Goal: Task Accomplishment & Management: Complete application form

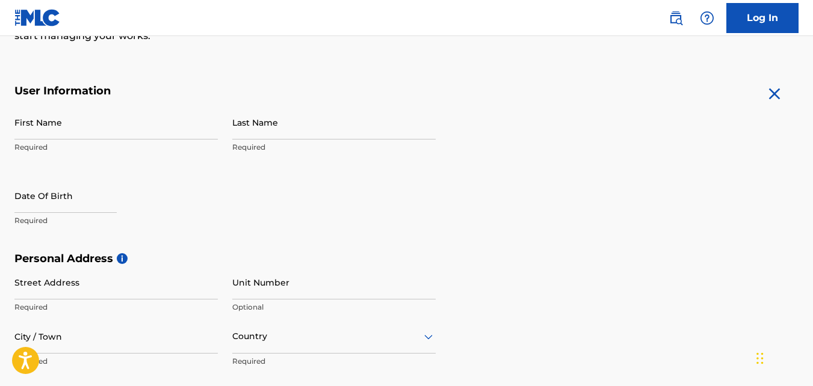
scroll to position [206, 0]
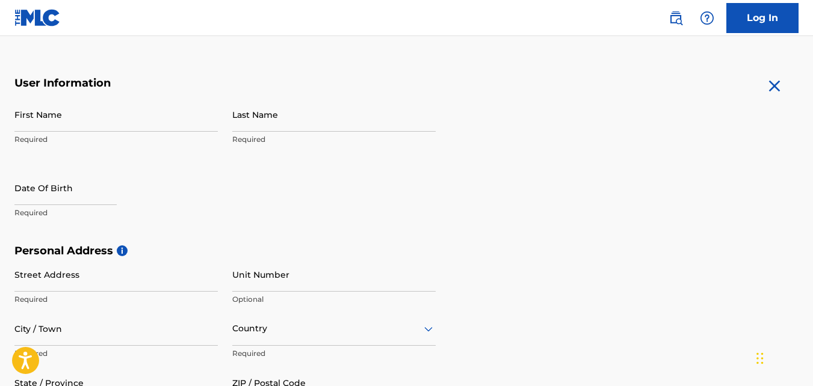
click at [150, 112] on input "First Name" at bounding box center [115, 114] width 203 height 34
type input "[PERSON_NAME]"
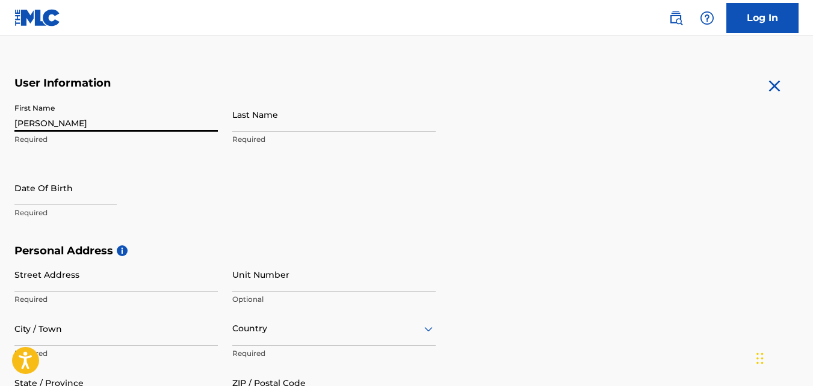
type input "[PERSON_NAME] III"
type input "[STREET_ADDRESS]"
type input "[GEOGRAPHIC_DATA], [GEOGRAPHIC_DATA]"
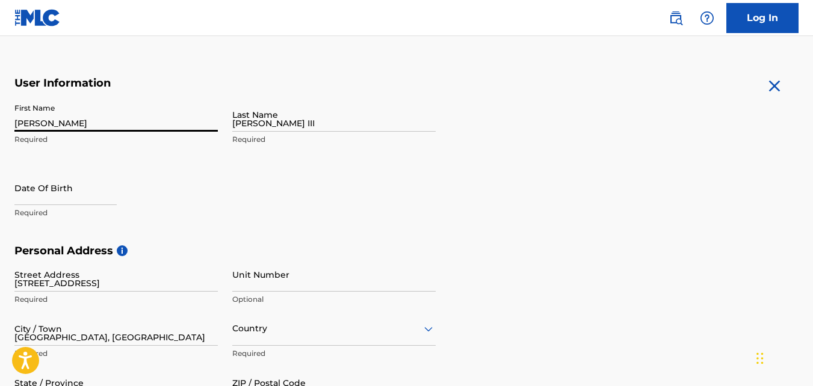
type input "27265"
type input "[EMAIL_ADDRESS][DOMAIN_NAME]"
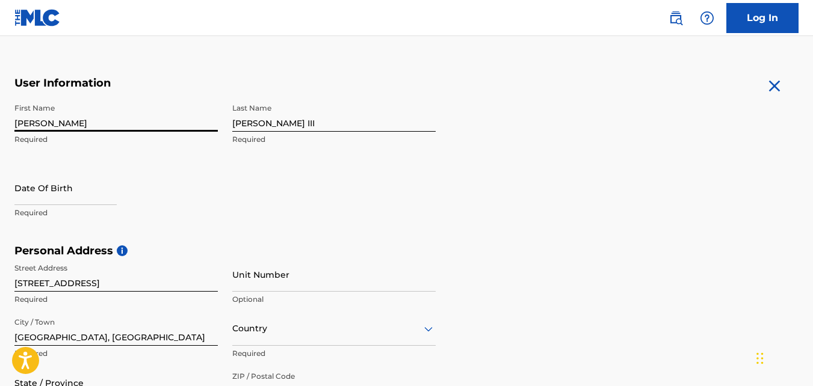
click at [31, 187] on input "text" at bounding box center [65, 188] width 102 height 34
select select "7"
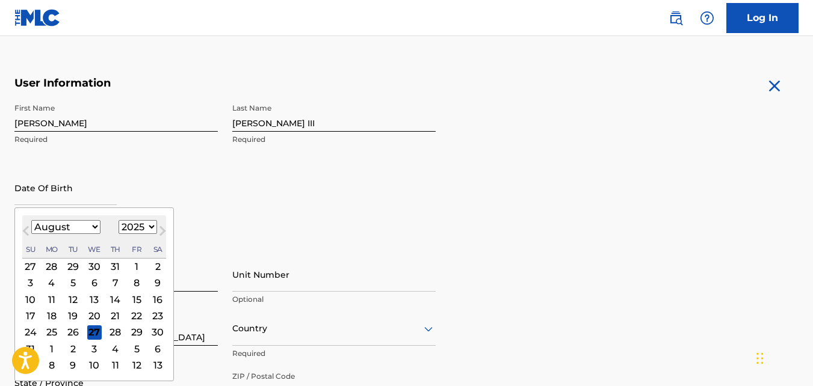
click at [149, 230] on select "1899 1900 1901 1902 1903 1904 1905 1906 1907 1908 1909 1910 1911 1912 1913 1914…" at bounding box center [138, 227] width 39 height 14
select select "1977"
click at [119, 220] on select "1899 1900 1901 1902 1903 1904 1905 1906 1907 1908 1909 1910 1911 1912 1913 1914…" at bounding box center [138, 227] width 39 height 14
click at [92, 227] on select "January February March April May June July August September October November De…" at bounding box center [65, 227] width 69 height 14
select select "2"
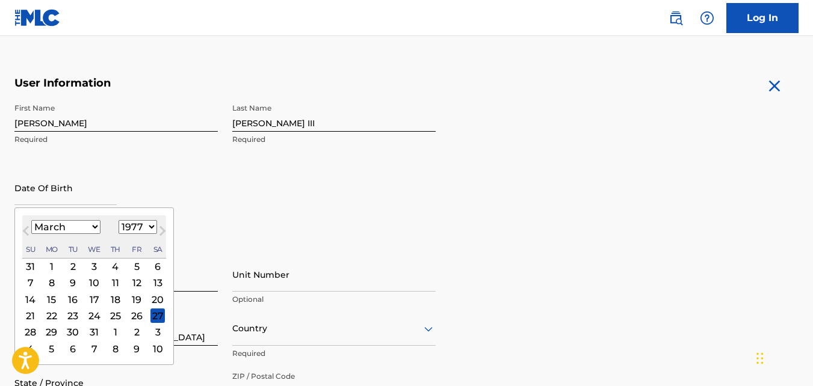
click at [31, 220] on select "January February March April May June July August September October November De…" at bounding box center [65, 227] width 69 height 14
click at [238, 197] on div "First Name JOSEPHUS Required Last Name Thompson III Required Date Of Birth Marc…" at bounding box center [224, 170] width 421 height 147
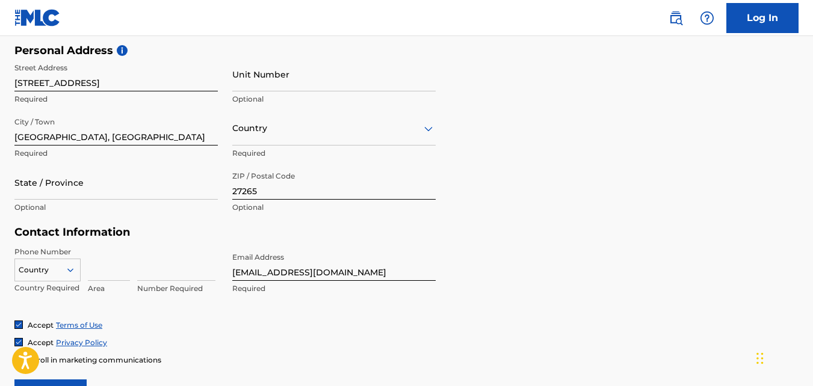
scroll to position [412, 0]
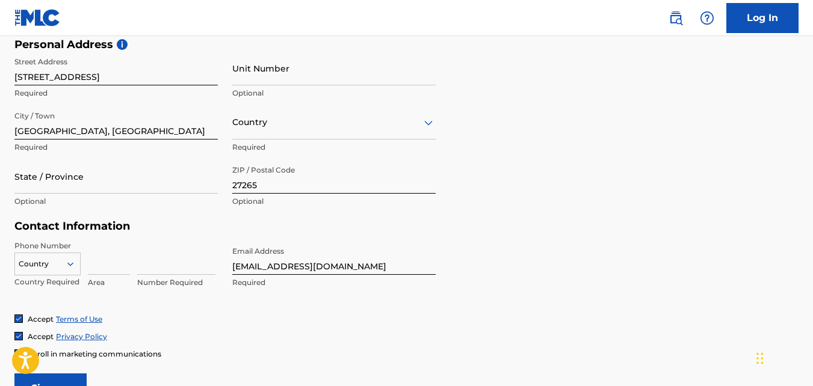
click at [162, 173] on input "State / Province" at bounding box center [115, 176] width 203 height 34
type input "[US_STATE]"
click at [389, 208] on div "ZIP / Postal Code 27265 Optional" at bounding box center [333, 186] width 203 height 54
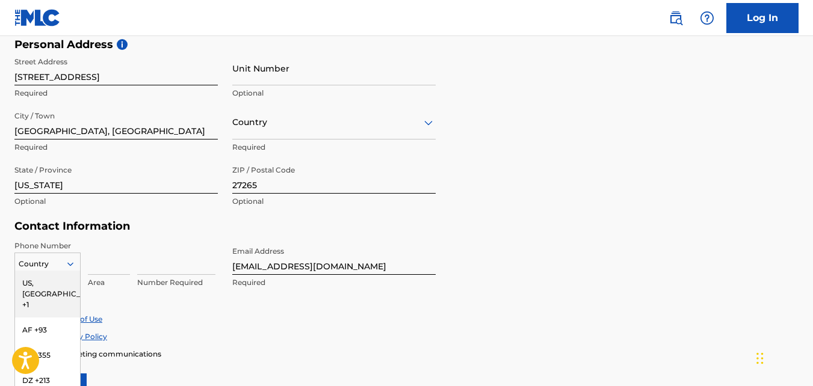
scroll to position [478, 0]
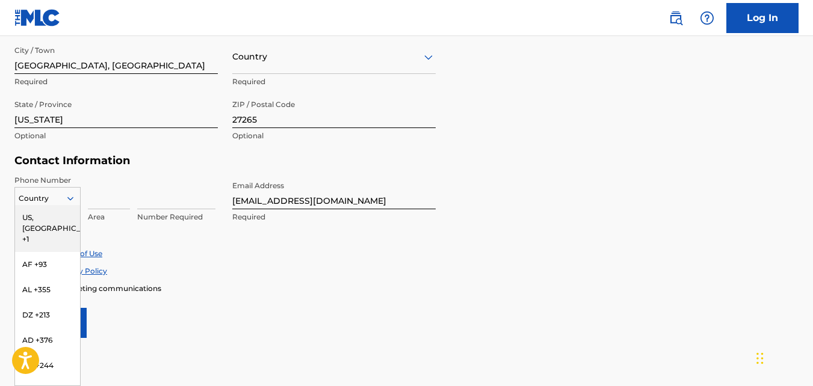
click at [76, 205] on div "216 results available. Use Up and Down to choose options, press Enter to select…" at bounding box center [47, 196] width 66 height 18
click at [48, 214] on div "US, [GEOGRAPHIC_DATA] +1" at bounding box center [47, 228] width 65 height 47
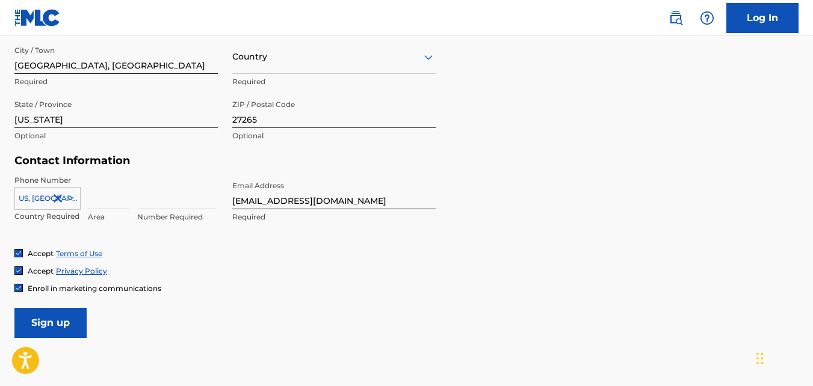
click at [99, 203] on input at bounding box center [109, 192] width 42 height 34
type input "336"
type input "High Point, NC 27265"
type input "[GEOGRAPHIC_DATA]"
type input "1"
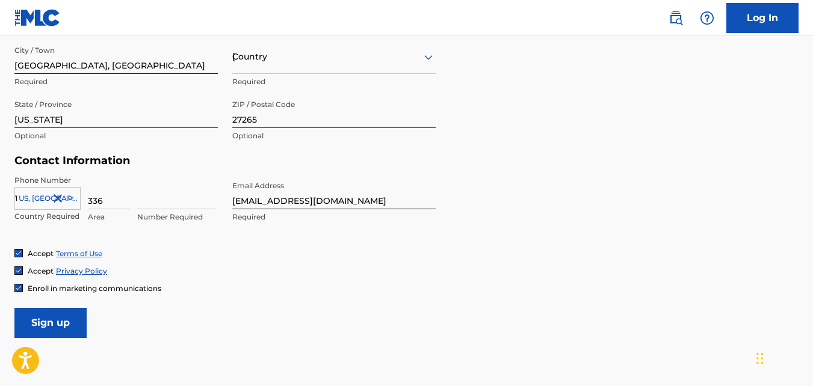
type input "2541670"
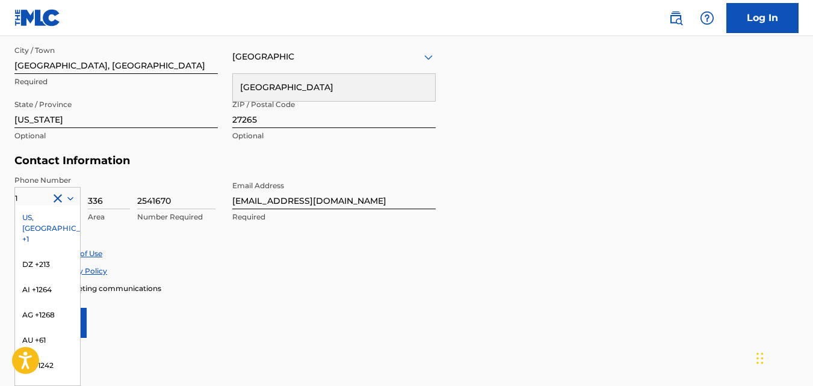
click at [294, 285] on div "Enroll in marketing communications" at bounding box center [406, 288] width 784 height 10
click at [575, 170] on form "User Information First Name JOSEPHUS Required Last Name Thompson III Required D…" at bounding box center [406, 71] width 784 height 534
click at [557, 215] on form "User Information First Name JOSEPHUS Required Last Name Thompson III Required D…" at bounding box center [406, 71] width 784 height 534
click at [50, 216] on div "US, [GEOGRAPHIC_DATA] +1" at bounding box center [47, 228] width 65 height 47
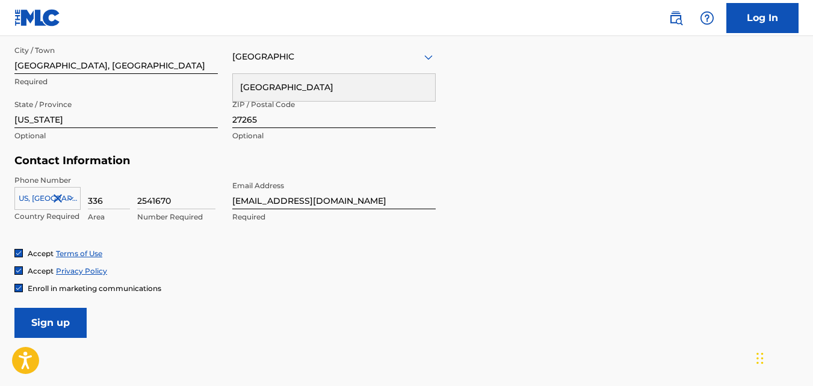
click at [72, 330] on input "Sign up" at bounding box center [50, 323] width 72 height 30
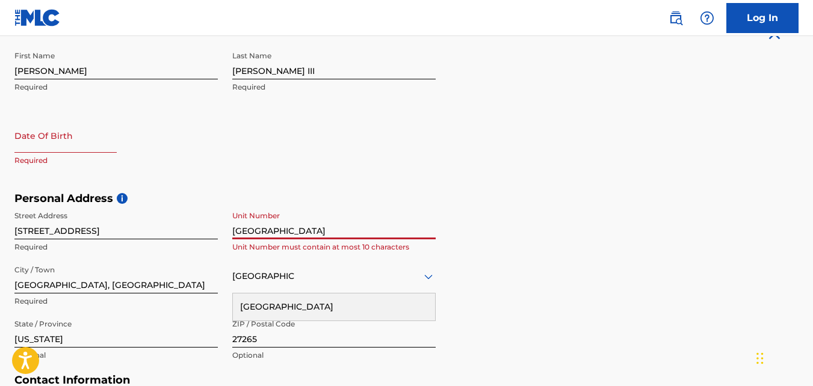
scroll to position [251, 0]
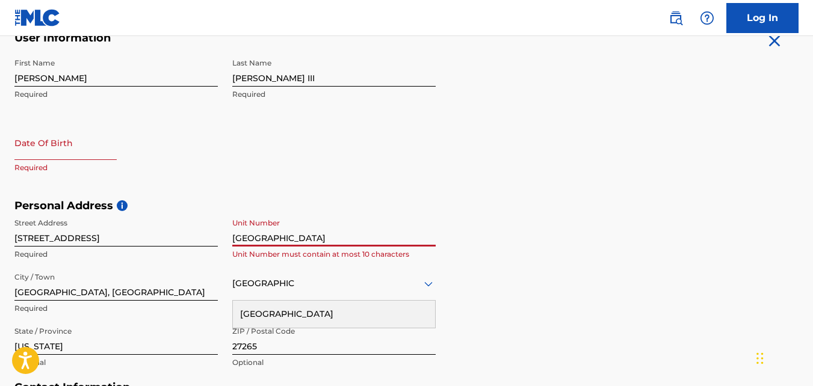
click at [336, 238] on input "High Point, NC 27265" at bounding box center [333, 229] width 203 height 34
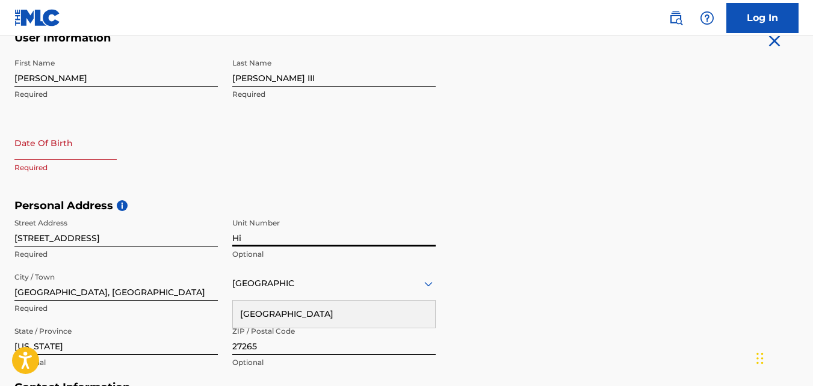
type input "H"
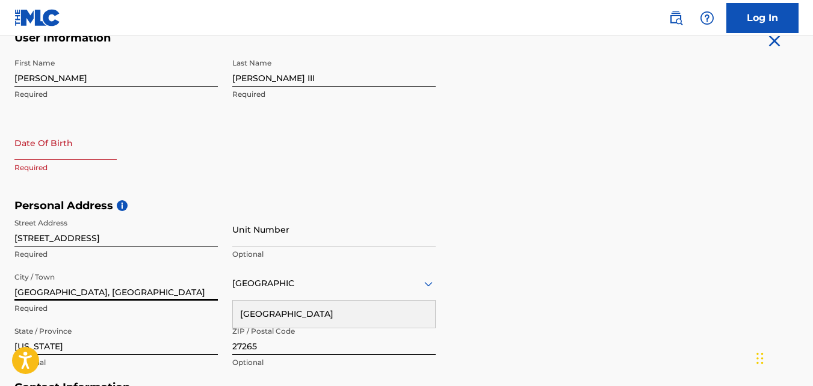
drag, startPoint x: 157, startPoint y: 292, endPoint x: 42, endPoint y: 288, distance: 115.6
click at [64, 288] on input "[GEOGRAPHIC_DATA], [GEOGRAPHIC_DATA]" at bounding box center [115, 284] width 203 height 34
type input "G"
type input "h"
type input "High Point"
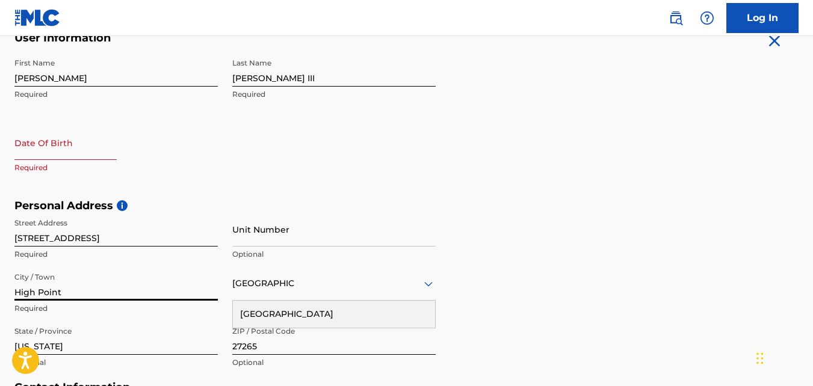
click at [358, 179] on div "First Name JOSEPHUS Required Last Name Thompson III Required Date Of Birth Requ…" at bounding box center [224, 125] width 421 height 147
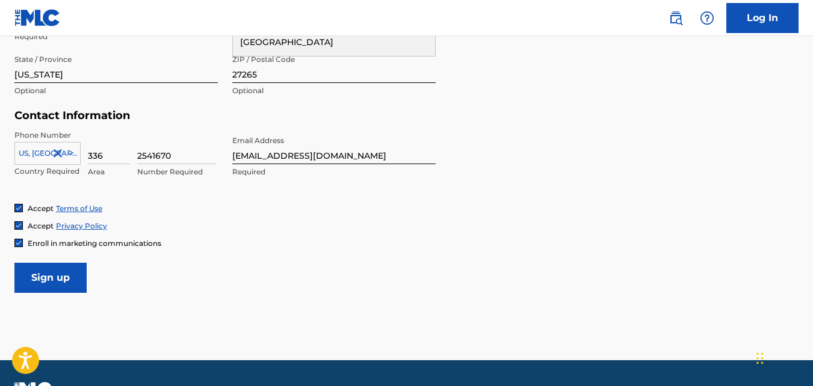
scroll to position [555, 0]
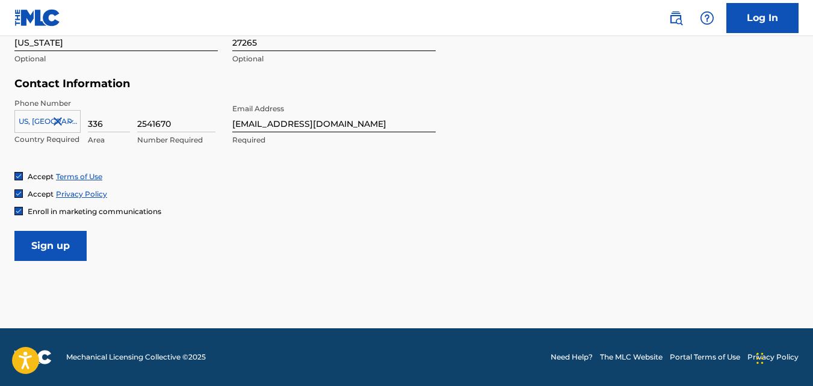
click at [40, 256] on input "Sign up" at bounding box center [50, 246] width 72 height 30
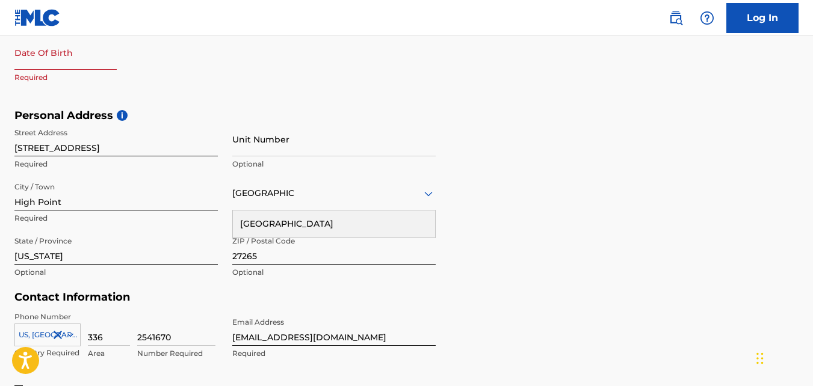
click at [46, 51] on input "text" at bounding box center [65, 53] width 102 height 34
select select "7"
select select "2025"
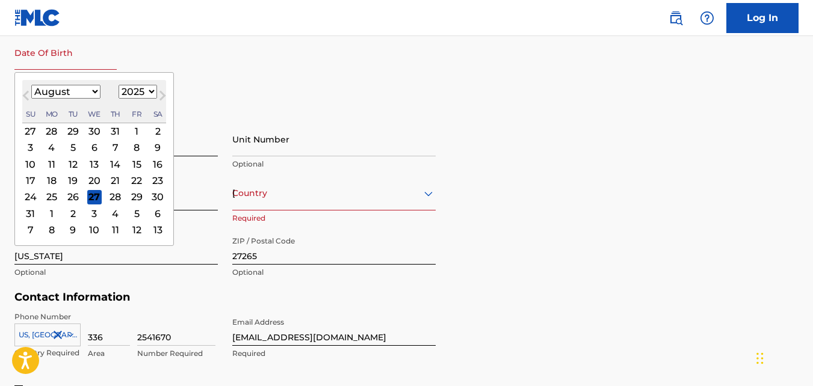
click at [98, 91] on select "January February March April May June July August September October November De…" at bounding box center [65, 92] width 69 height 14
click at [31, 85] on select "January February March April May June July August September October November De…" at bounding box center [65, 92] width 69 height 14
click at [153, 93] on button "Next Month" at bounding box center [162, 97] width 19 height 19
select select "3"
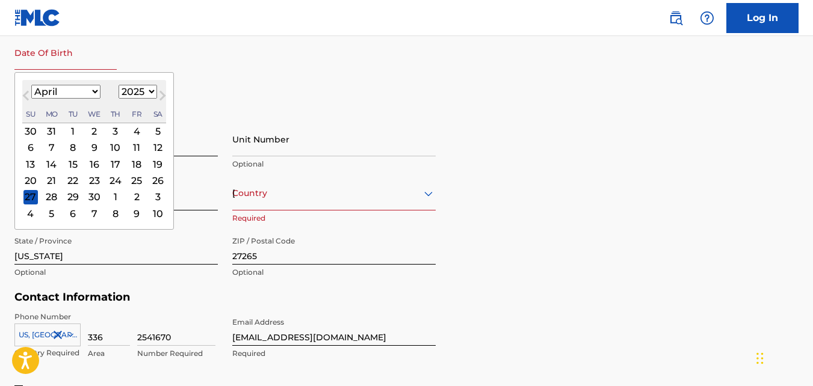
click at [147, 90] on select "1899 1900 1901 1902 1903 1904 1905 1906 1907 1908 1909 1910 1911 1912 1913 1914…" at bounding box center [138, 92] width 39 height 14
select select "1977"
click at [119, 85] on select "1899 1900 1901 1902 1903 1904 1905 1906 1907 1908 1909 1910 1911 1912 1913 1914…" at bounding box center [138, 92] width 39 height 14
click at [95, 91] on select "January February March April May June July August September October November De…" at bounding box center [65, 92] width 69 height 14
select select "2"
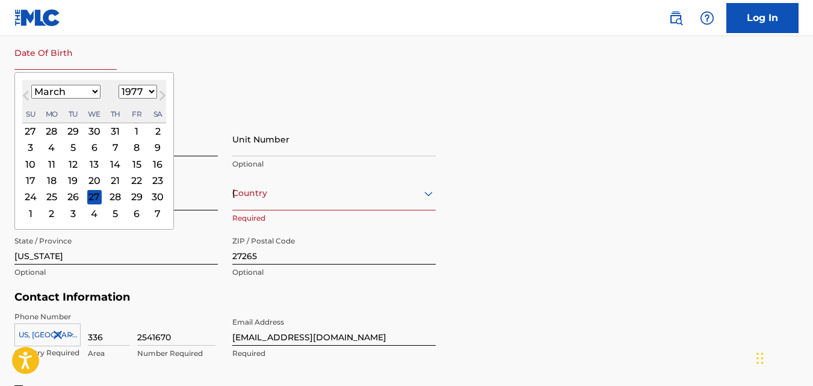
click at [31, 85] on select "January February March April May June July August September October November De…" at bounding box center [65, 92] width 69 height 14
click at [116, 164] on div "17" at bounding box center [115, 164] width 14 height 14
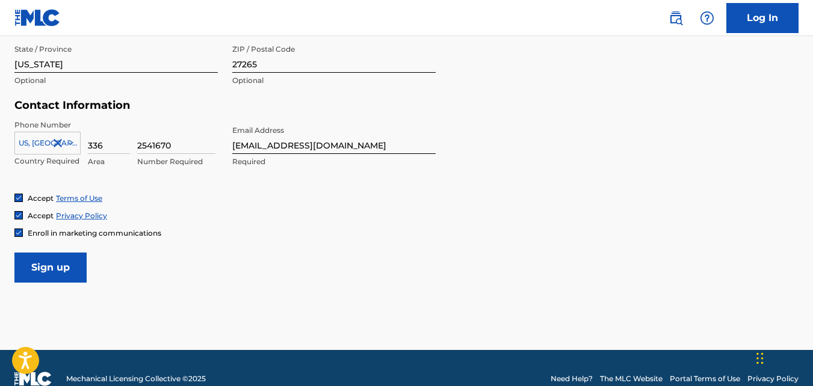
scroll to position [555, 0]
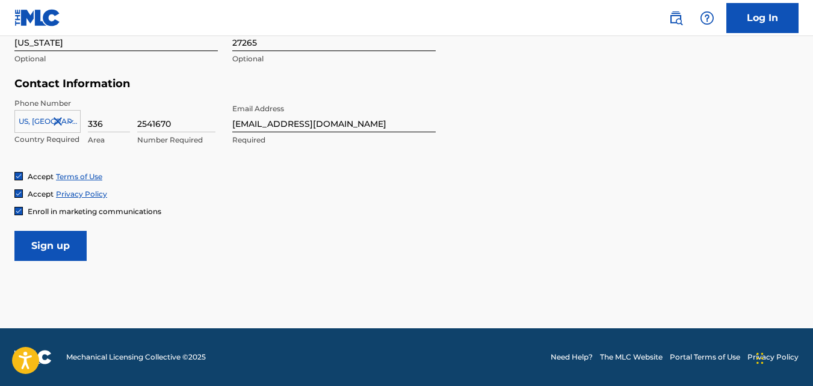
click at [54, 248] on input "Sign up" at bounding box center [50, 246] width 72 height 30
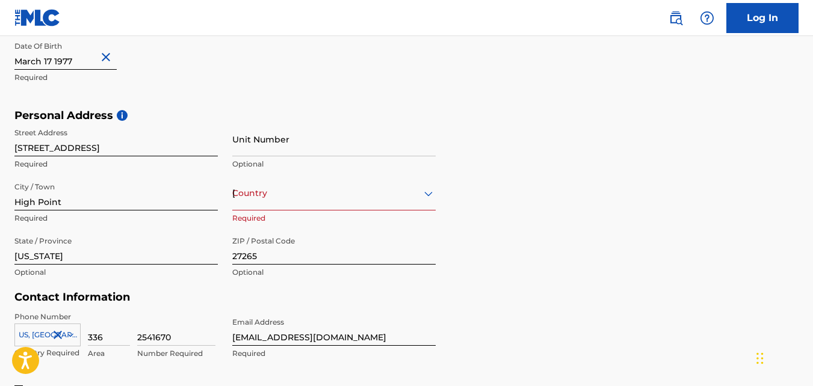
click at [274, 191] on div "[GEOGRAPHIC_DATA]" at bounding box center [333, 193] width 203 height 15
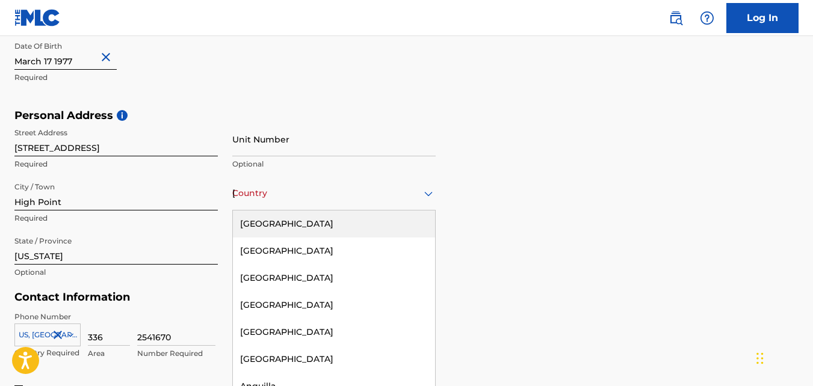
scroll to position [347, 0]
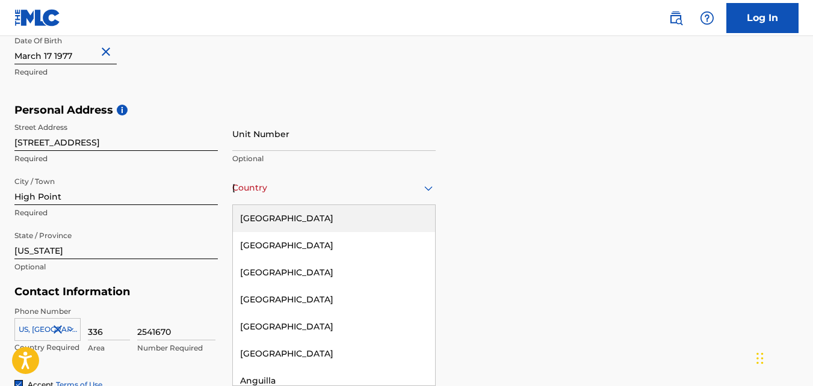
click at [273, 212] on div "[GEOGRAPHIC_DATA]" at bounding box center [334, 218] width 202 height 27
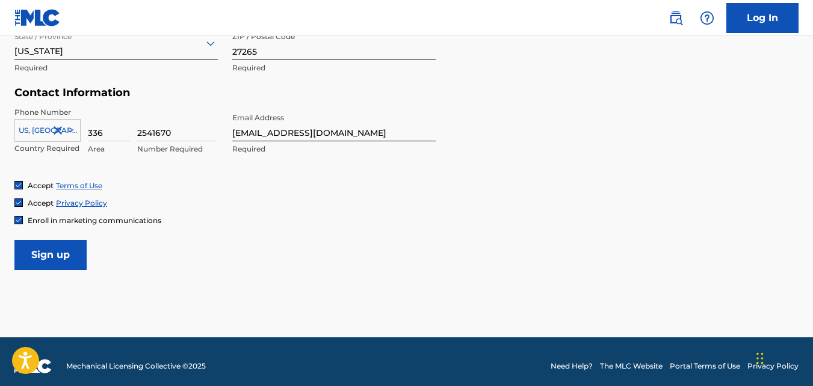
scroll to position [555, 0]
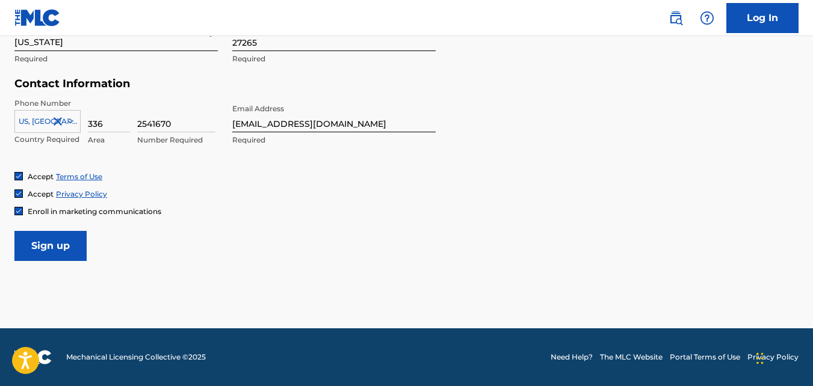
click at [69, 248] on input "Sign up" at bounding box center [50, 246] width 72 height 30
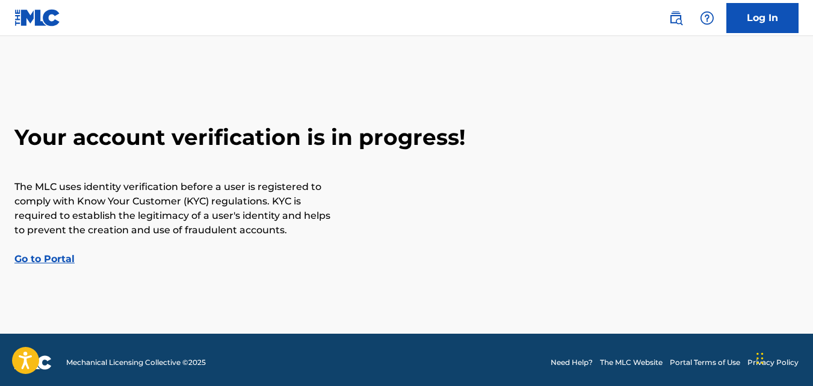
click at [49, 262] on link "Go to Portal" at bounding box center [44, 258] width 60 height 11
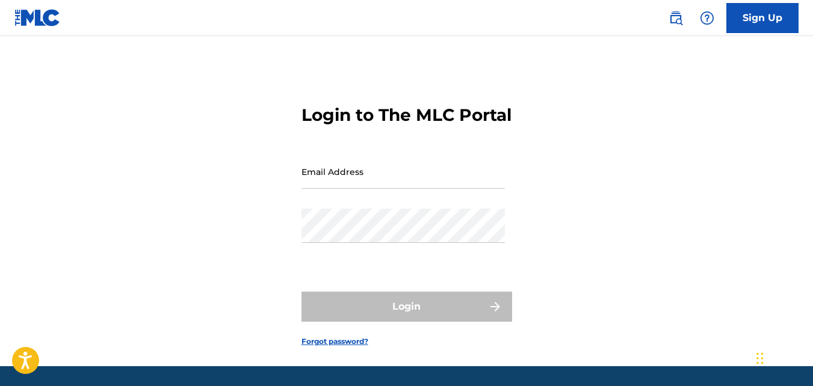
click at [337, 189] on input "Email Address" at bounding box center [402, 172] width 203 height 34
type input "[EMAIL_ADDRESS][DOMAIN_NAME]"
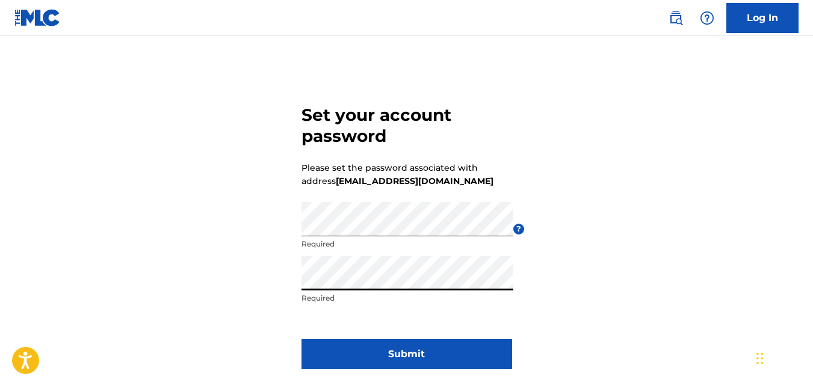
click at [379, 363] on button "Submit" at bounding box center [406, 354] width 211 height 30
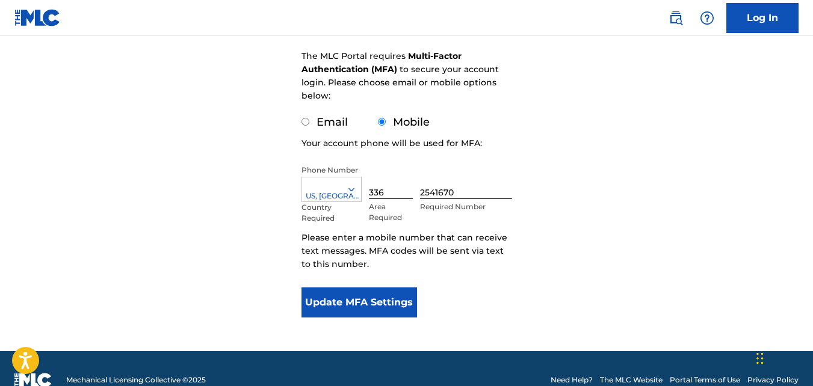
scroll to position [184, 0]
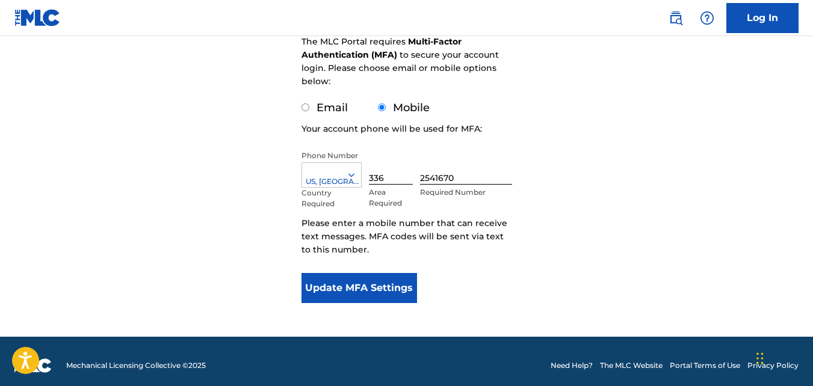
click at [399, 293] on button "Update MFA Settings" at bounding box center [359, 288] width 116 height 30
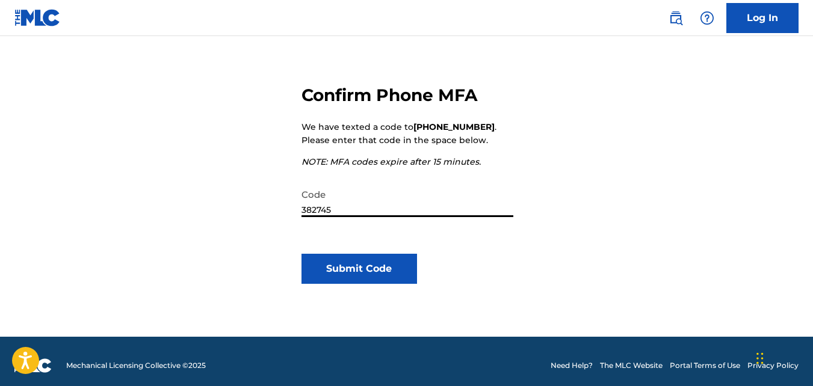
scroll to position [137, 0]
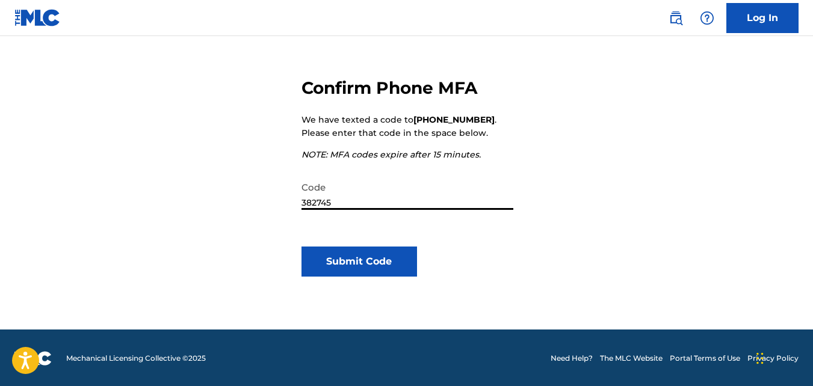
type input "382745"
click at [372, 268] on button "Submit Code" at bounding box center [359, 262] width 116 height 30
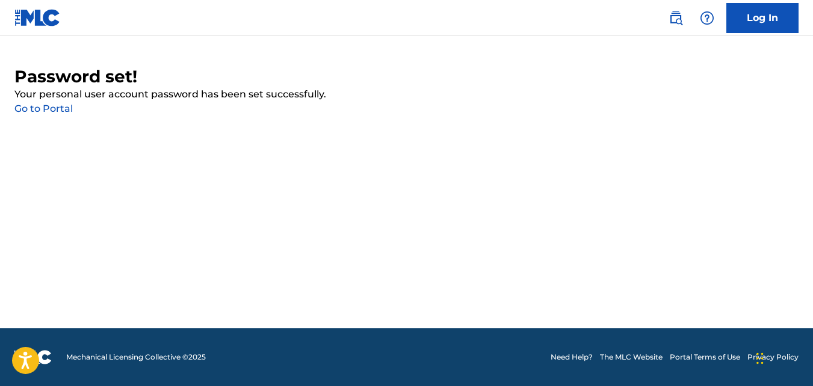
click at [60, 110] on link "Go to Portal" at bounding box center [43, 108] width 58 height 11
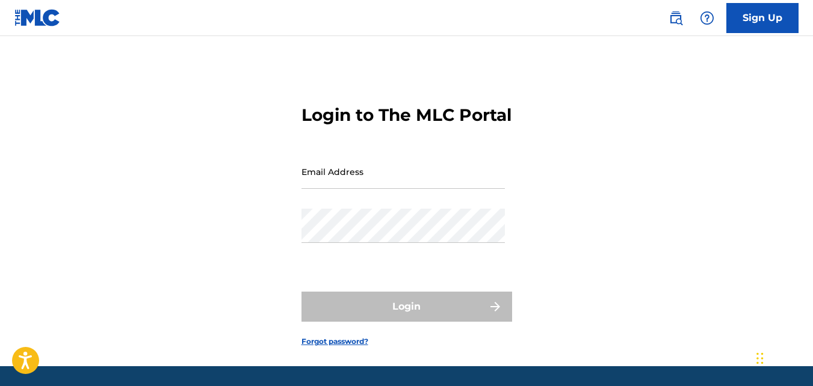
click at [296, 185] on div "Login to The MLC Portal Email Address Password Login Forgot password?" at bounding box center [406, 216] width 813 height 300
click at [320, 189] on input "Email Address" at bounding box center [402, 172] width 203 height 34
type input "[EMAIL_ADDRESS][DOMAIN_NAME]"
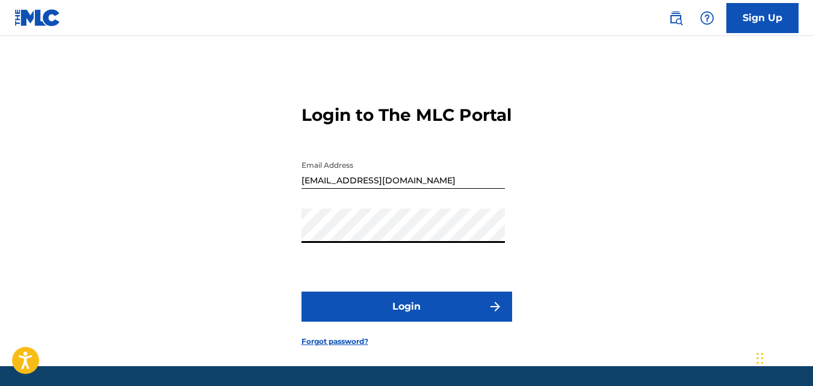
click at [357, 322] on button "Login" at bounding box center [406, 307] width 211 height 30
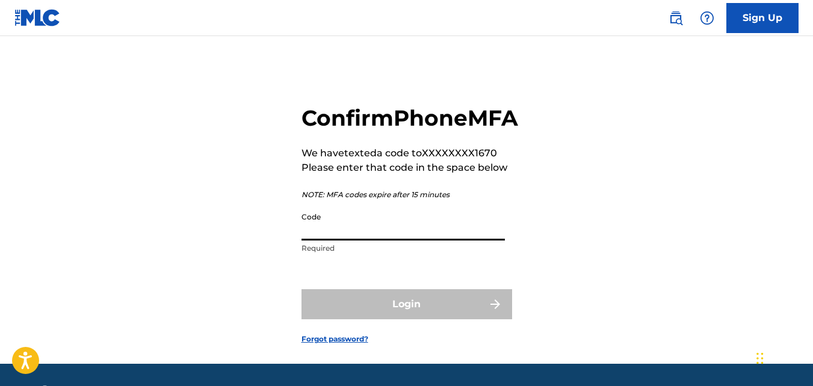
click at [358, 241] on input "Code" at bounding box center [402, 223] width 203 height 34
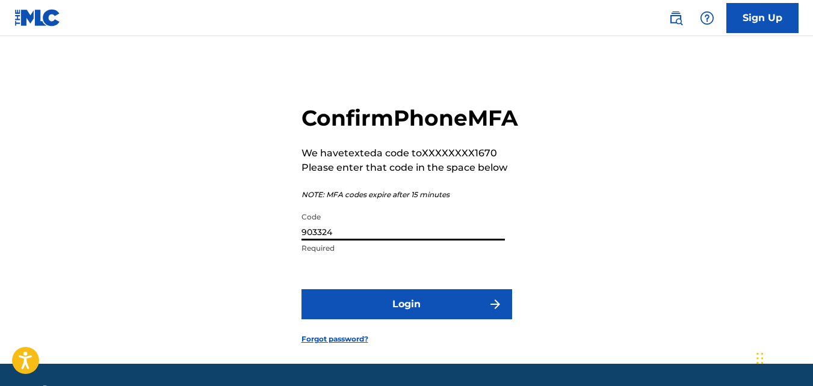
type input "903324"
click at [369, 320] on button "Login" at bounding box center [406, 304] width 211 height 30
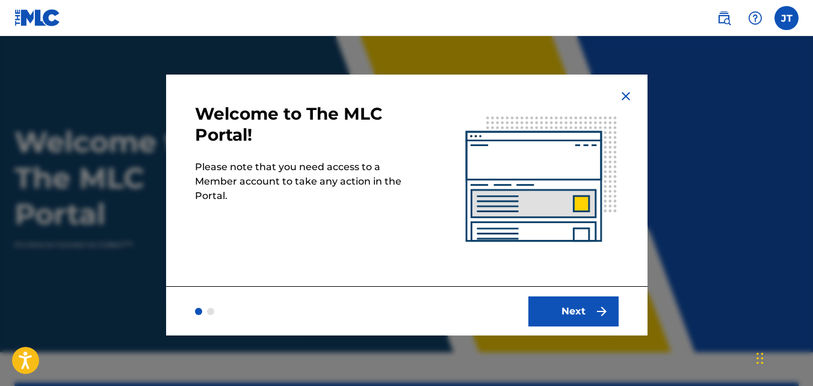
click at [577, 310] on button "Next" at bounding box center [573, 312] width 90 height 30
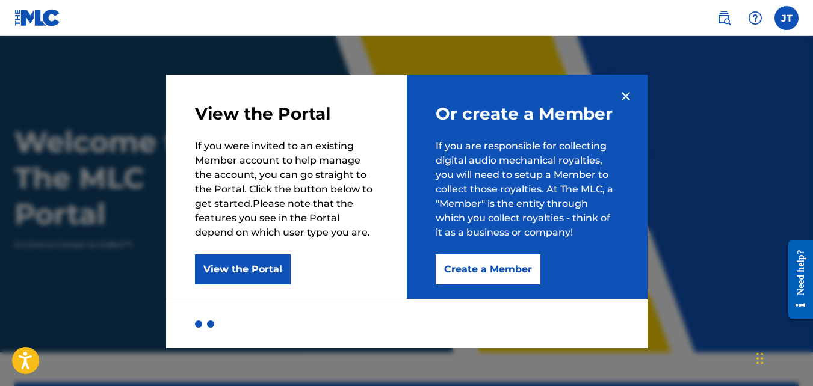
click at [495, 271] on button "Create a Member" at bounding box center [488, 270] width 105 height 30
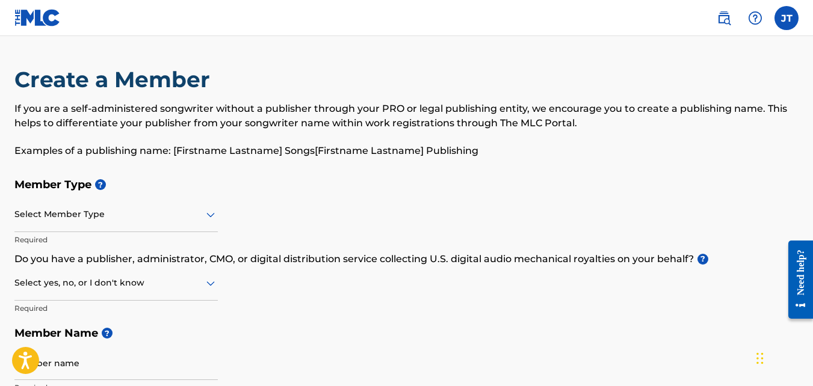
click at [199, 216] on div at bounding box center [115, 214] width 203 height 15
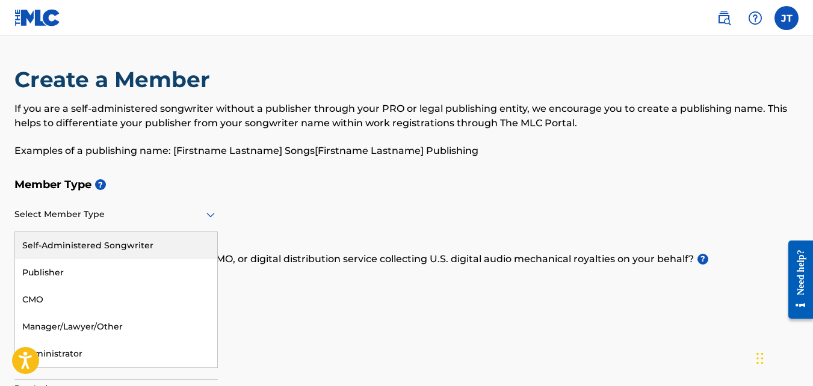
click at [163, 239] on div "Self-Administered Songwriter" at bounding box center [116, 245] width 202 height 27
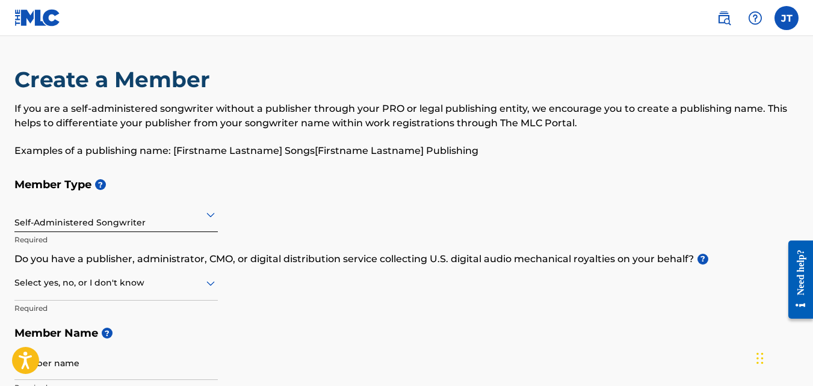
click at [206, 285] on icon at bounding box center [210, 283] width 14 height 14
click at [176, 306] on div "Yes" at bounding box center [116, 314] width 202 height 27
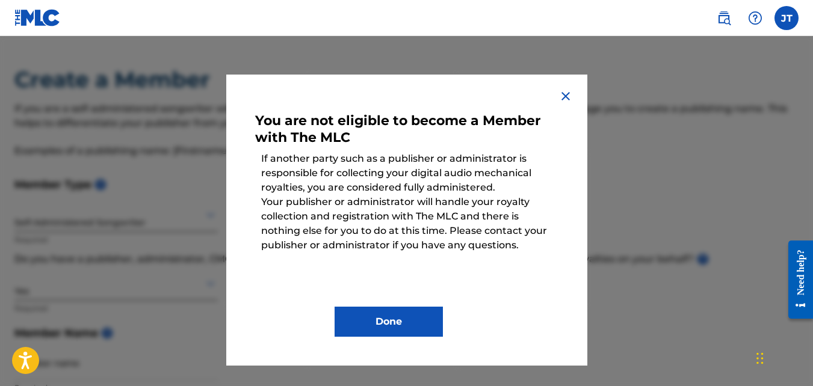
click at [567, 99] on img at bounding box center [565, 96] width 14 height 14
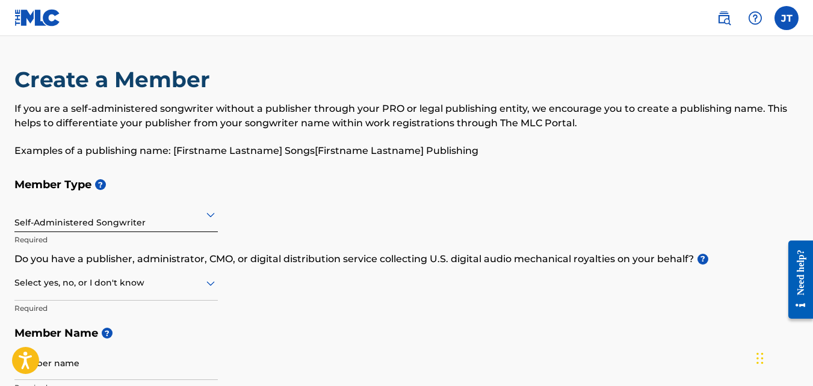
click at [210, 284] on icon at bounding box center [210, 284] width 8 height 5
click at [149, 332] on div "No" at bounding box center [116, 341] width 202 height 27
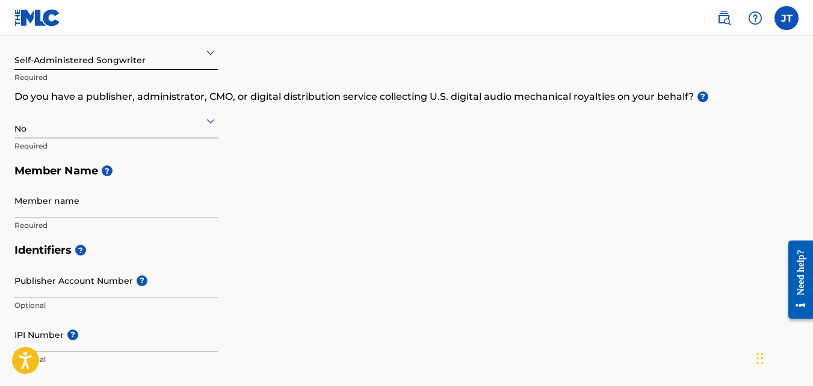
scroll to position [183, 0]
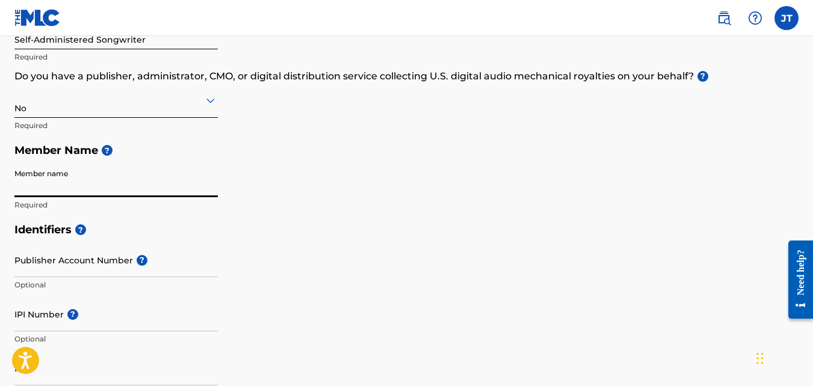
click at [212, 190] on input "Member name" at bounding box center [115, 180] width 203 height 34
type input "[PERSON_NAME]"
type input "3850 Jade Ct"
type input "[GEOGRAPHIC_DATA], [GEOGRAPHIC_DATA]"
type input "[GEOGRAPHIC_DATA]"
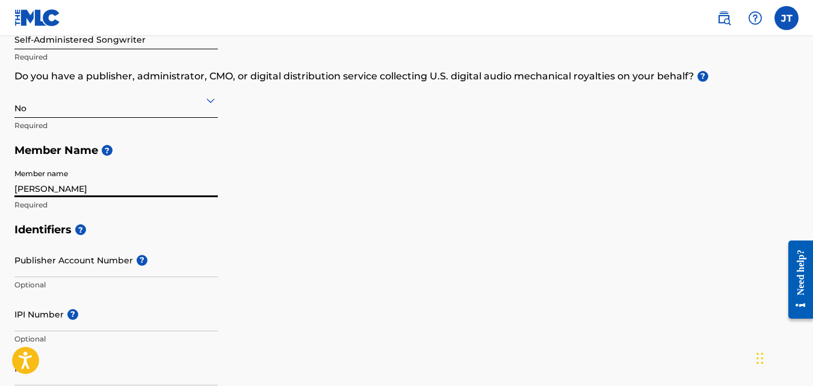
type input "NC"
type input "27265"
type input "1"
type input "336"
type input "2541670"
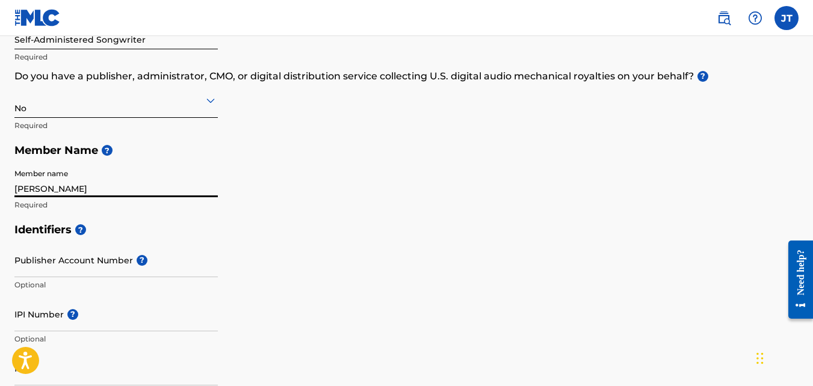
type input "[EMAIL_ADDRESS][DOMAIN_NAME]"
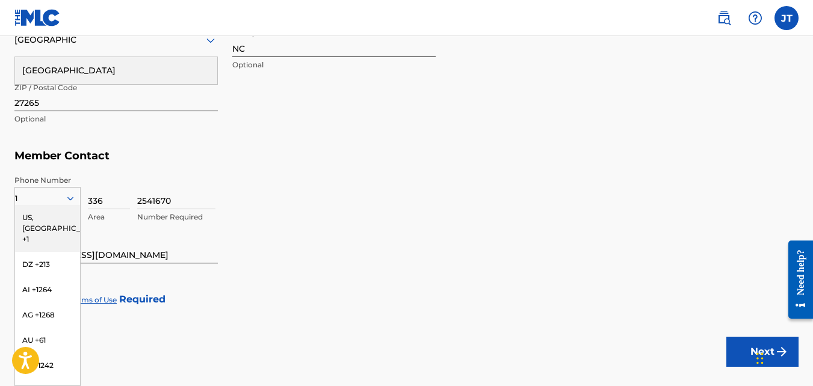
click at [43, 218] on div "US, [GEOGRAPHIC_DATA] +1" at bounding box center [47, 228] width 65 height 47
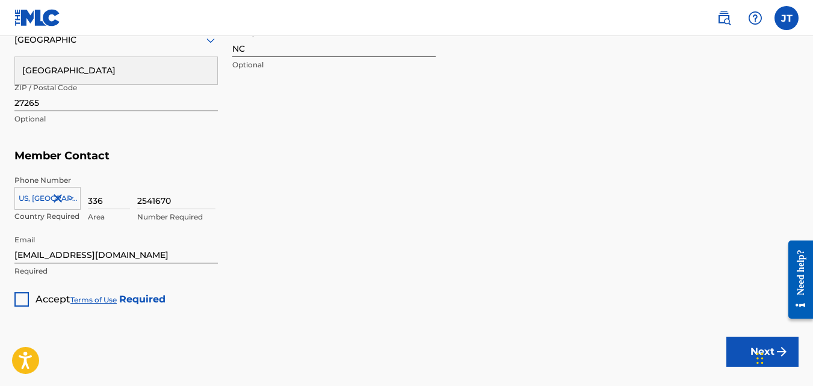
click at [304, 162] on h5 "Member Contact" at bounding box center [406, 156] width 784 height 26
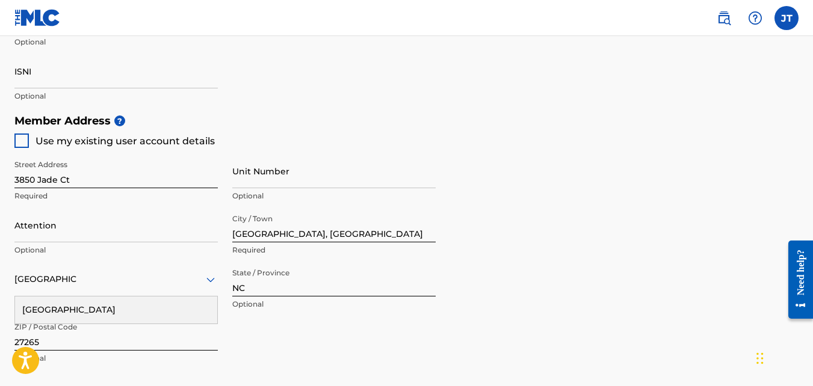
scroll to position [481, 0]
click at [23, 140] on div at bounding box center [21, 139] width 14 height 14
type input "[STREET_ADDRESS]"
type input "High Point"
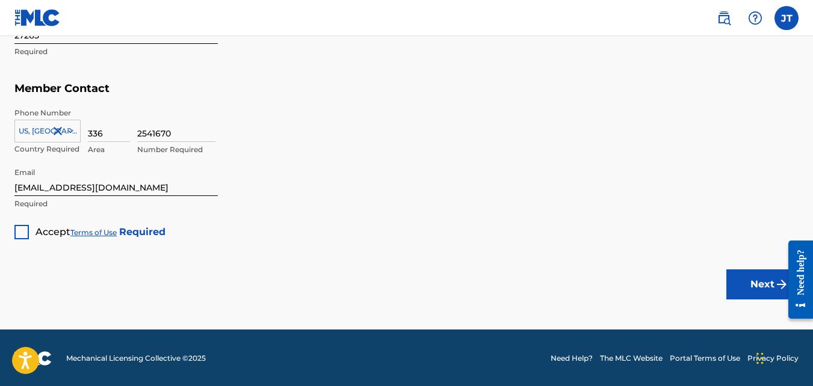
scroll to position [788, 0]
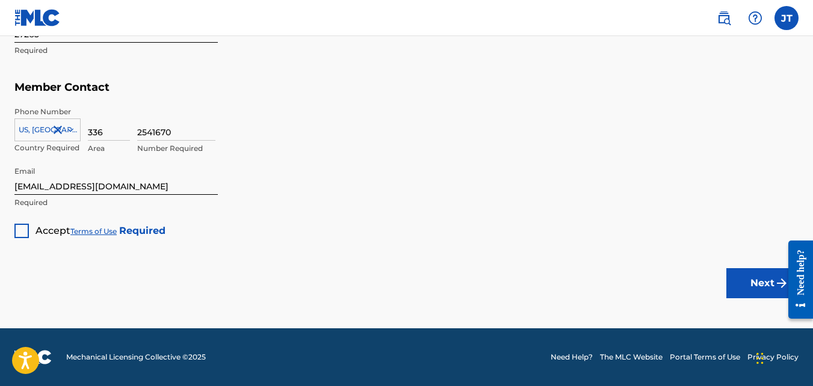
click at [22, 221] on div "Accept Terms of Use Required" at bounding box center [89, 226] width 151 height 23
click at [21, 233] on div at bounding box center [21, 231] width 14 height 14
click at [762, 285] on button "Next" at bounding box center [762, 283] width 72 height 30
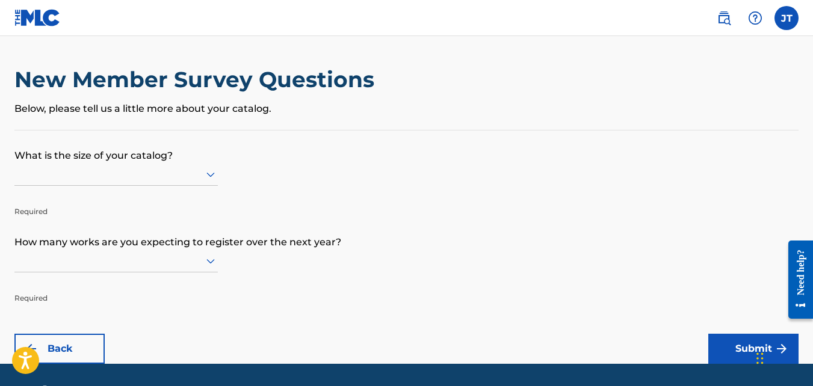
click at [202, 167] on div at bounding box center [115, 174] width 203 height 15
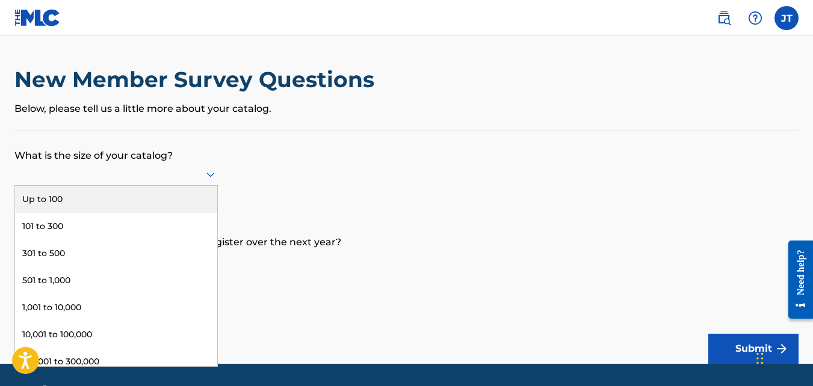
click at [174, 194] on div "Up to 100" at bounding box center [116, 199] width 202 height 27
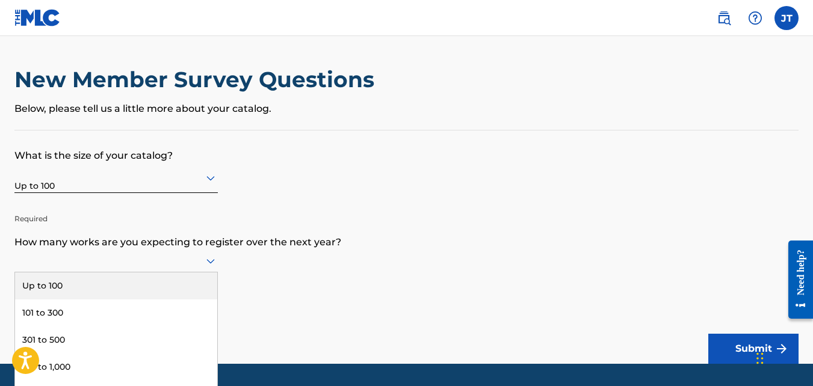
scroll to position [36, 0]
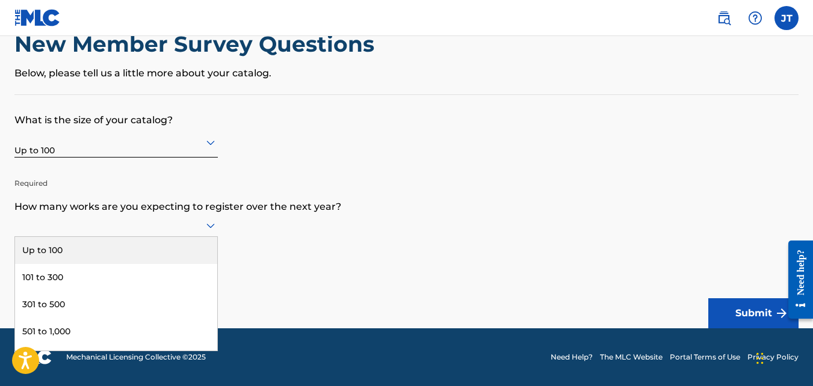
click at [216, 237] on div "9 results available. Use Up and Down to choose options, press Enter to select t…" at bounding box center [115, 225] width 203 height 23
click at [159, 241] on div "Up to 100" at bounding box center [116, 250] width 202 height 27
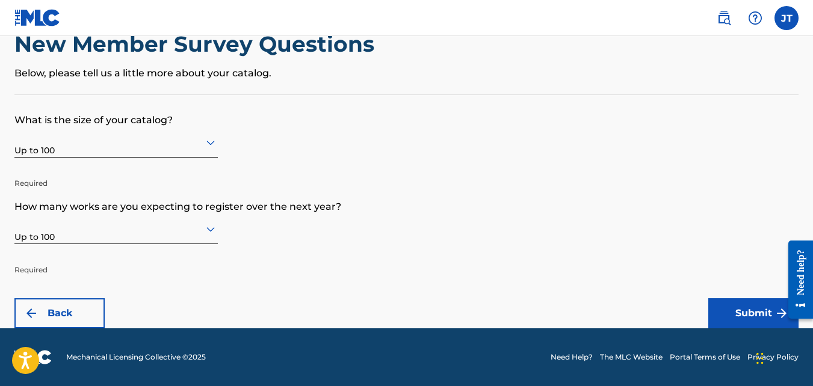
click at [744, 312] on button "Submit" at bounding box center [753, 313] width 90 height 30
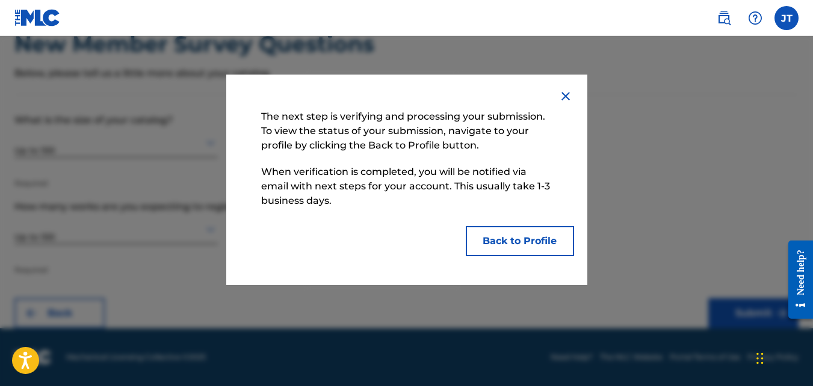
click at [510, 240] on button "Back to Profile" at bounding box center [520, 241] width 108 height 30
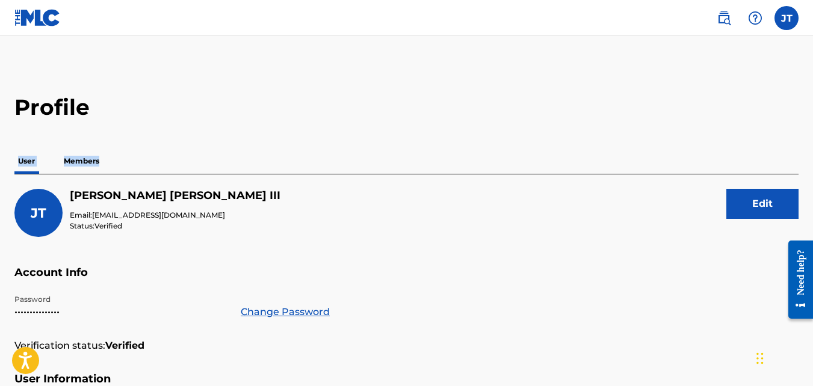
drag, startPoint x: 812, startPoint y: 107, endPoint x: 809, endPoint y: 149, distance: 41.7
click at [379, 113] on h2 "Profile" at bounding box center [406, 107] width 784 height 27
click at [75, 161] on p "Members" at bounding box center [81, 161] width 43 height 25
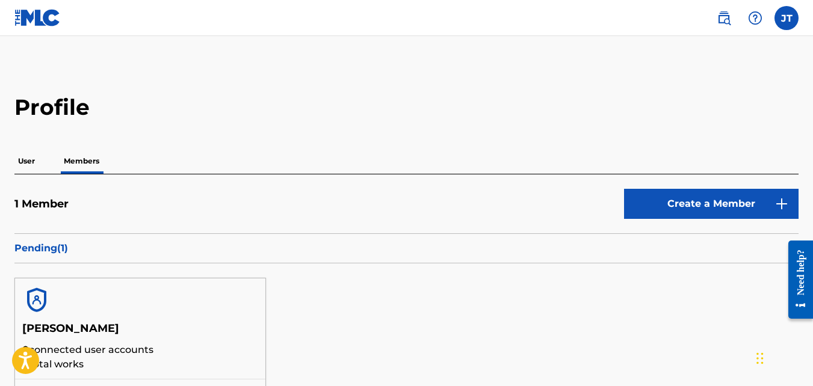
click at [26, 167] on p "User" at bounding box center [26, 161] width 24 height 25
